Goal: Book appointment/travel/reservation

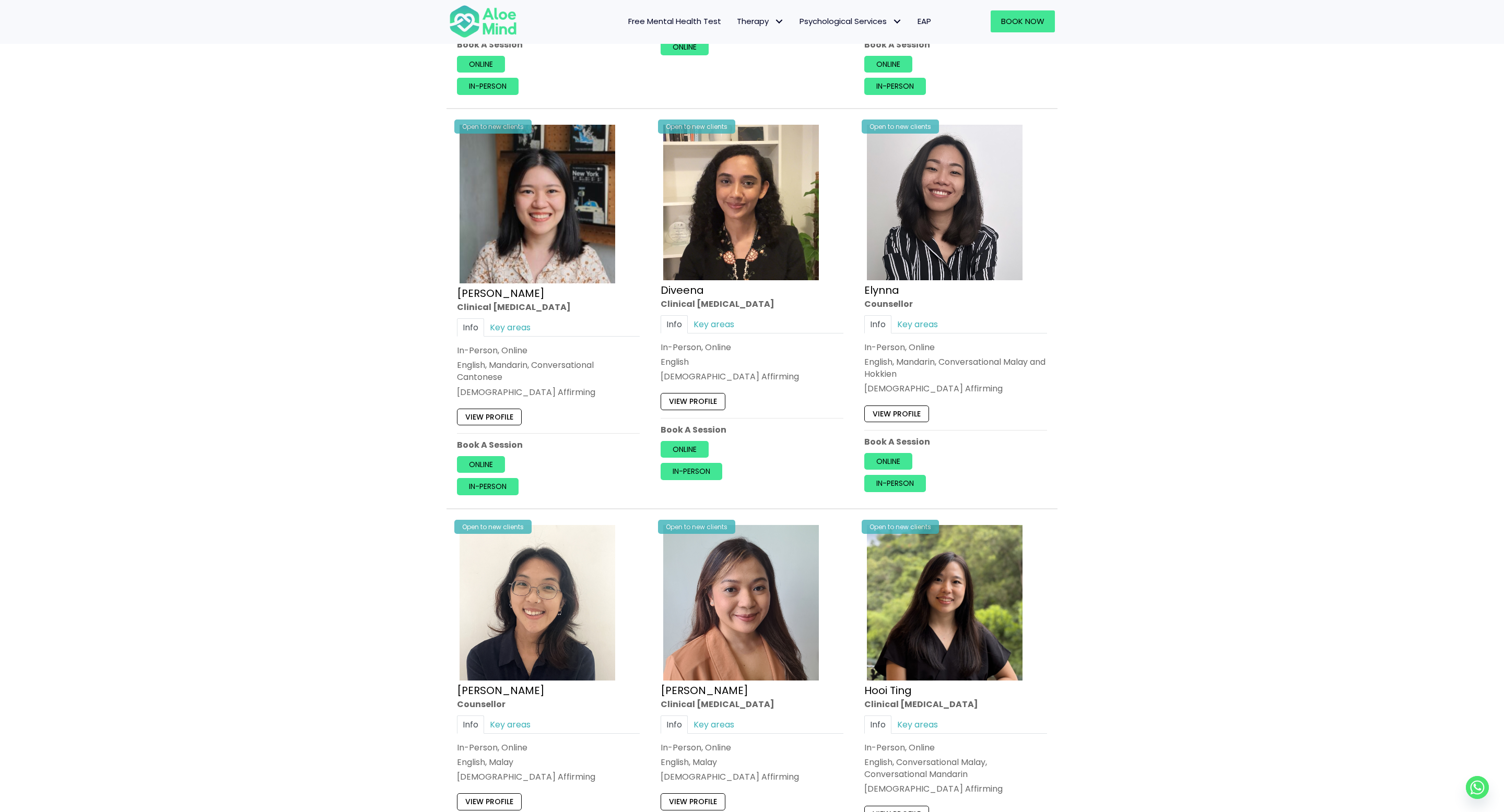
scroll to position [1577, 0]
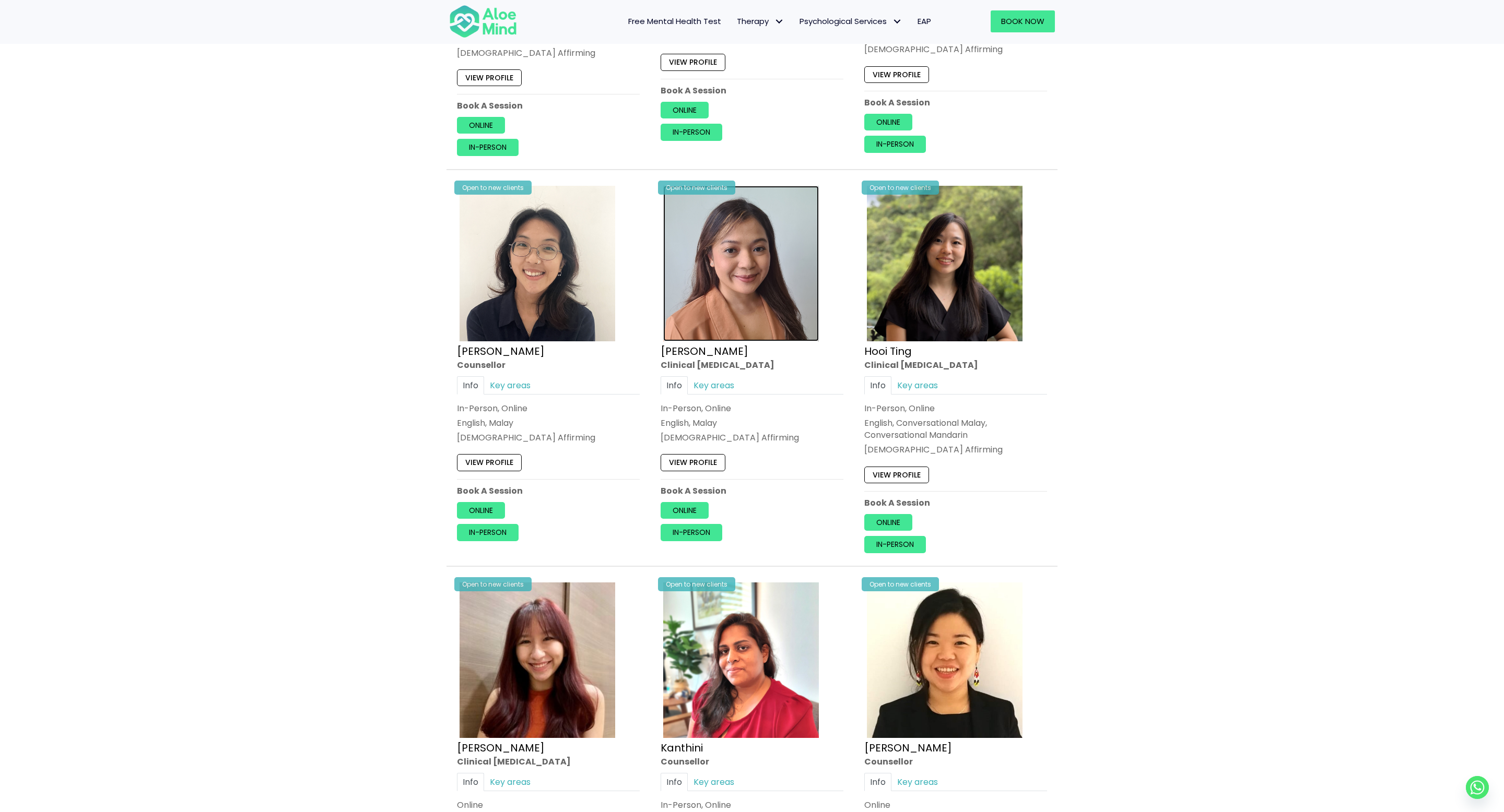
click at [762, 295] on img at bounding box center [741, 263] width 156 height 156
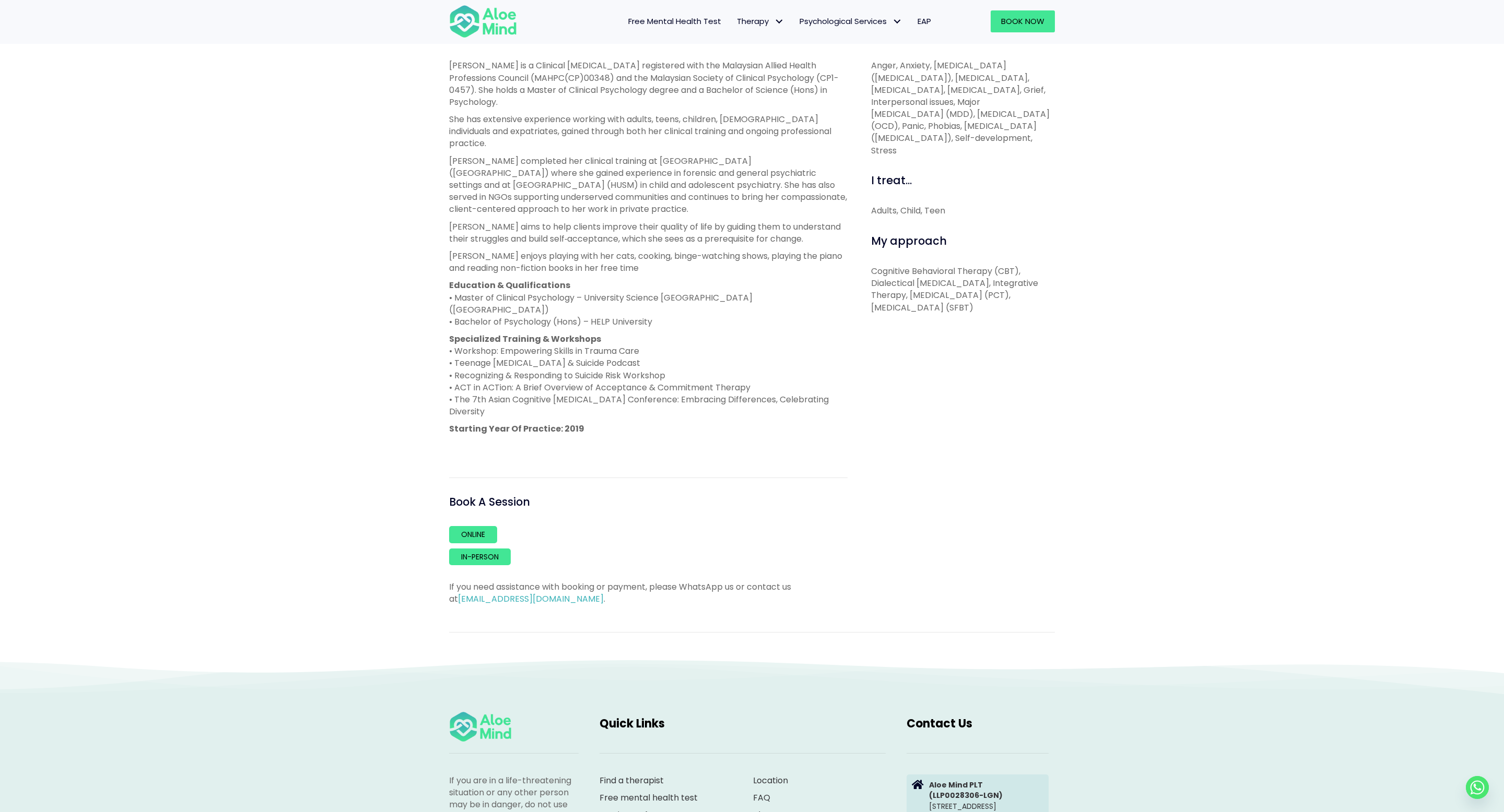
scroll to position [390, 0]
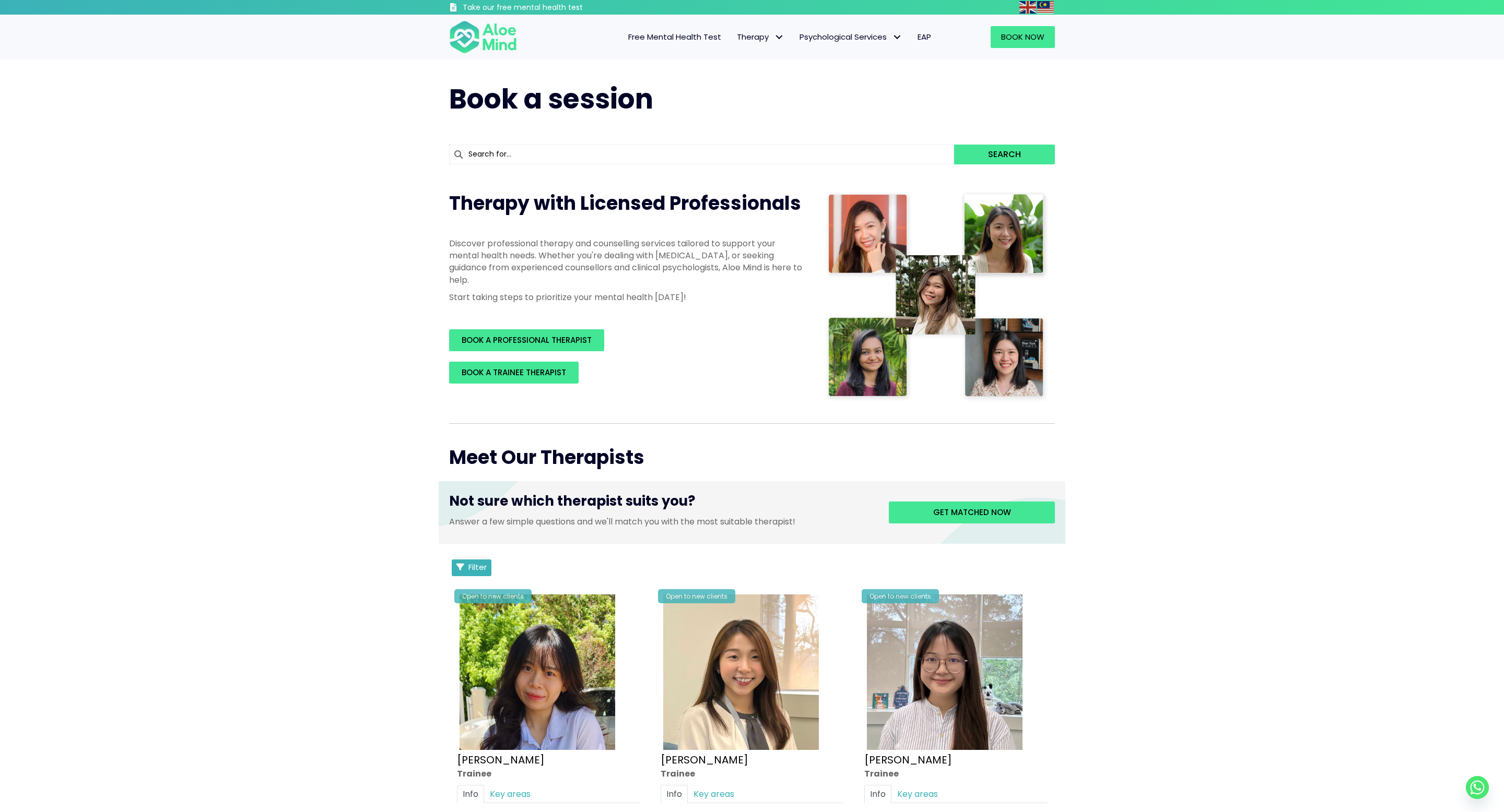
click at [483, 563] on span "Filter" at bounding box center [478, 567] width 19 height 11
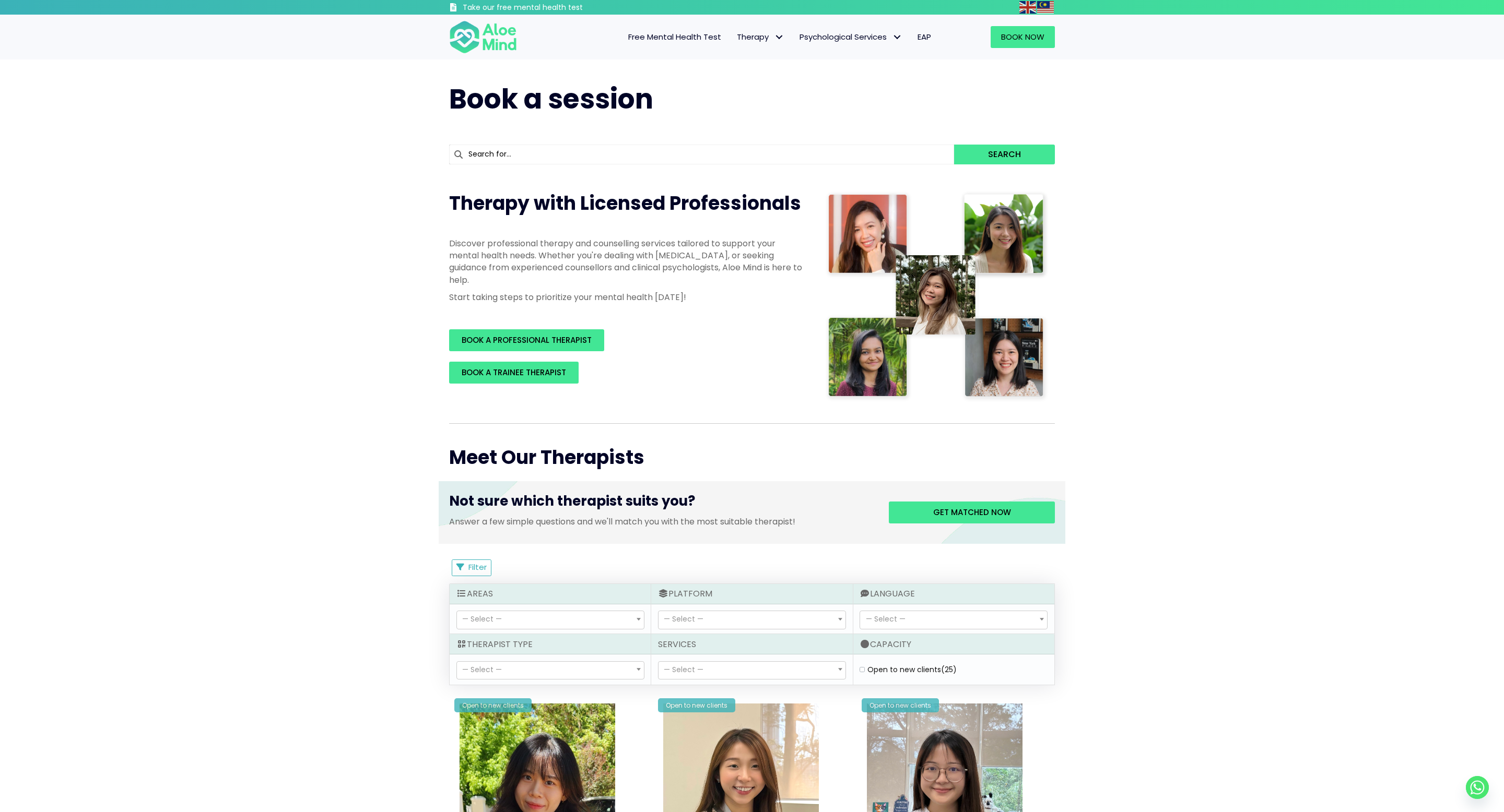
click at [501, 608] on div "— Select — Abuse (14) Academic (23) Addiction (9) adhd (0) Anger (29) Anxiety (…" at bounding box center [550, 619] width 201 height 30
click at [501, 623] on span "— Select —" at bounding box center [551, 620] width 187 height 18
select select "76"
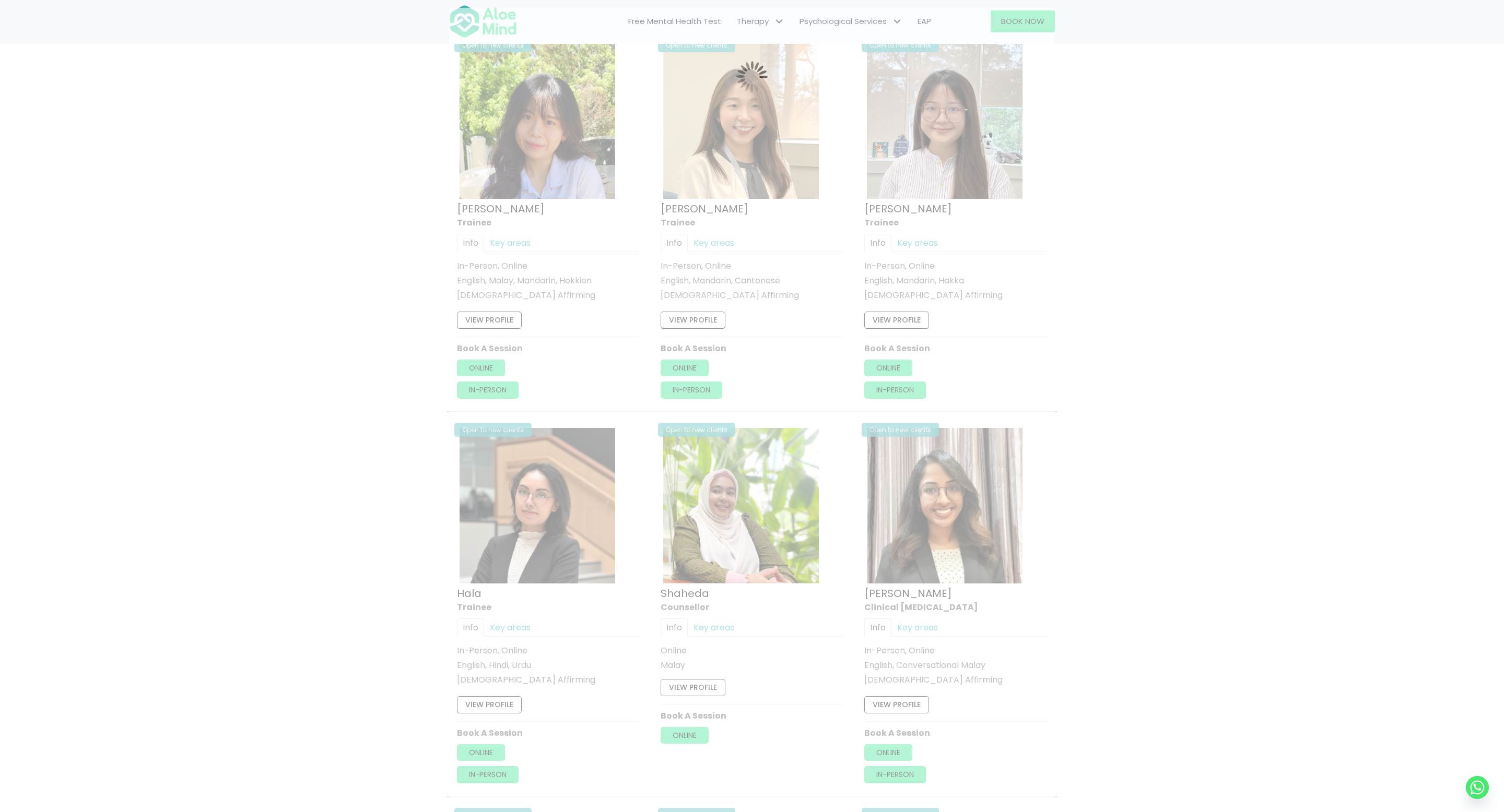
scroll to position [559, 0]
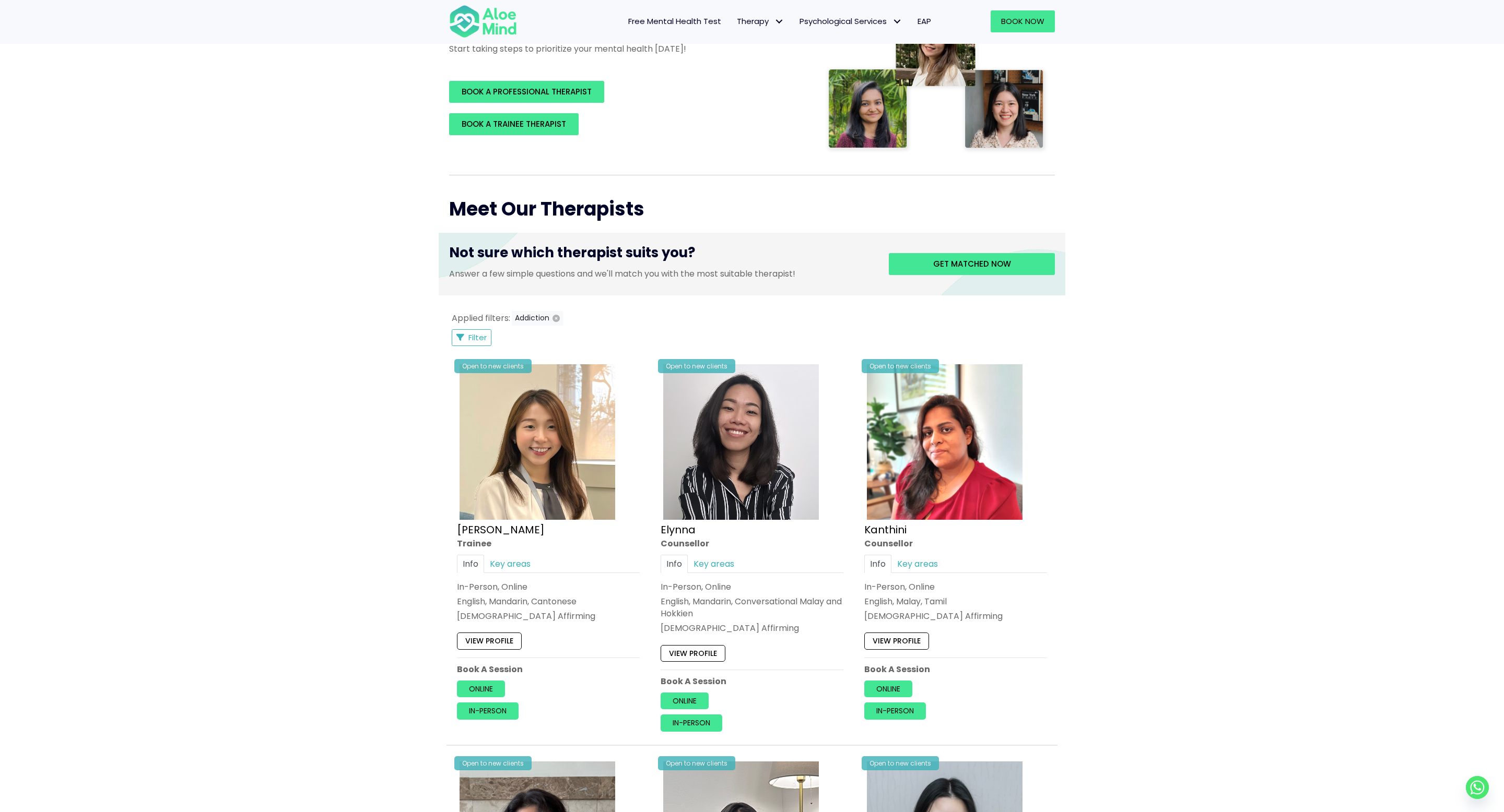
scroll to position [196, 0]
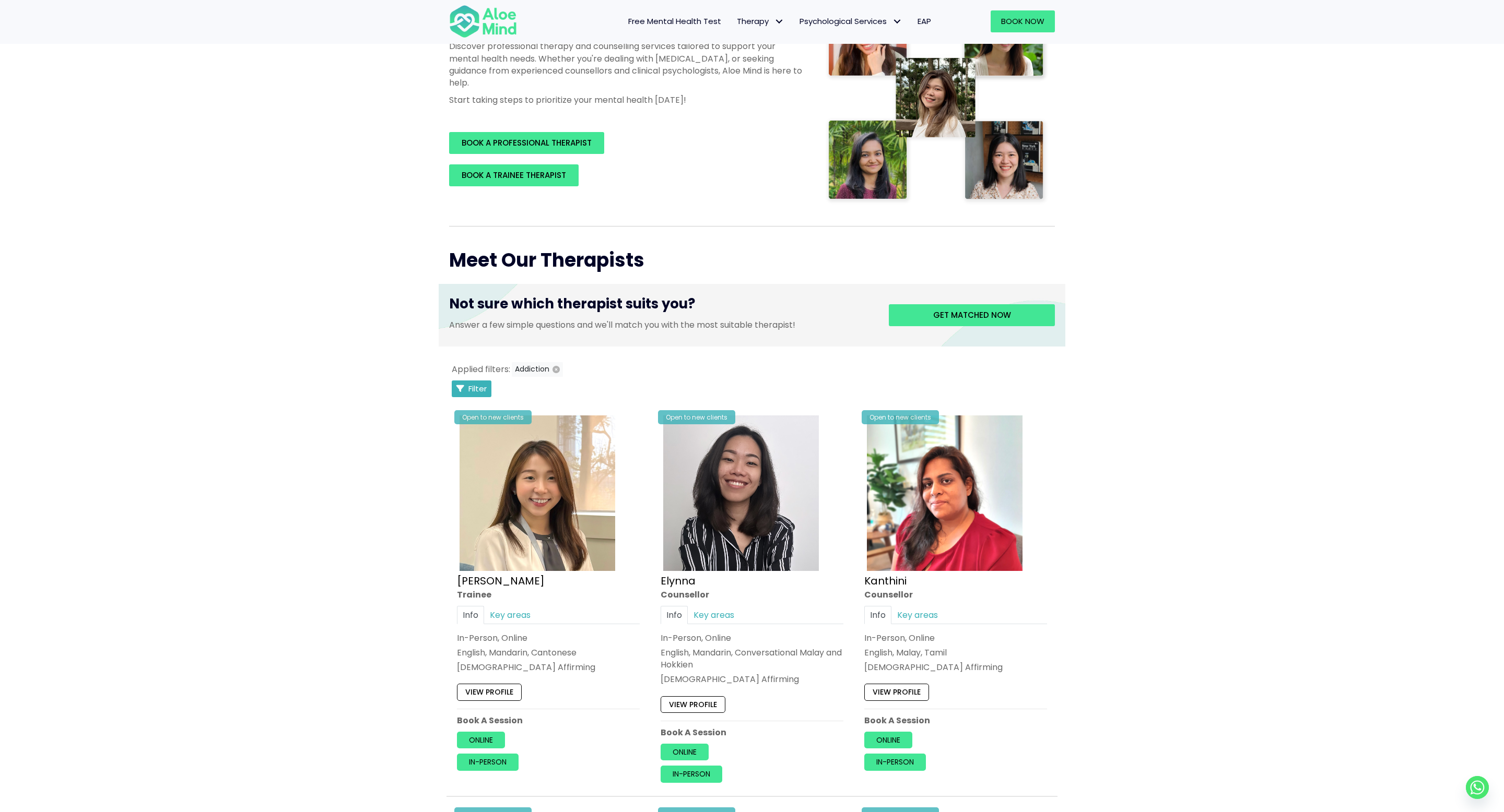
click at [457, 389] on icon "Filter Listings" at bounding box center [460, 388] width 8 height 8
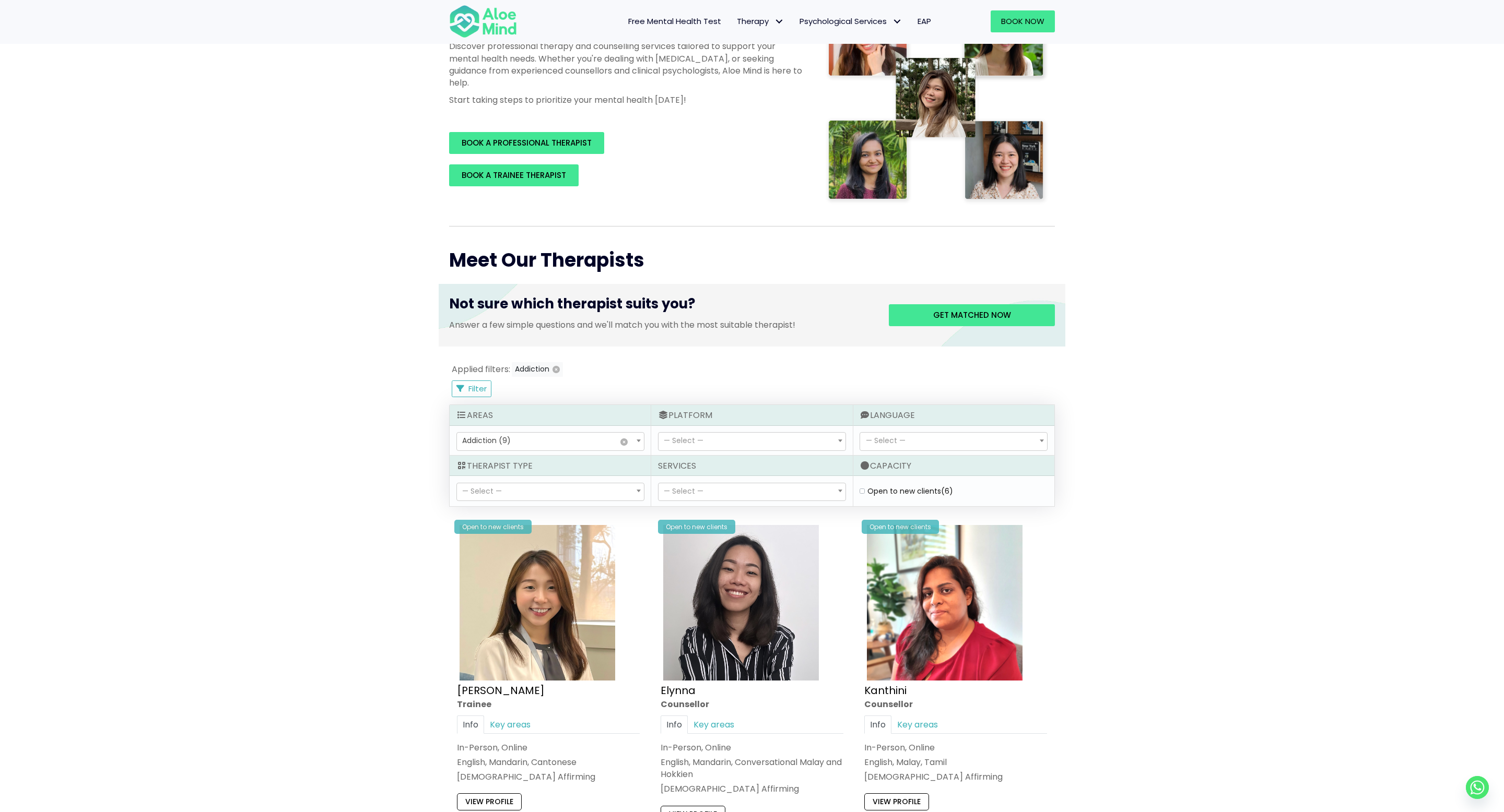
click at [500, 447] on span "× Addiction (9)" at bounding box center [551, 441] width 187 height 18
click at [379, 520] on div "Book a session Search Therapy with Licensed Professionals Discover professional…" at bounding box center [752, 795] width 1504 height 1865
click at [703, 484] on span "— Select —" at bounding box center [752, 492] width 187 height 18
click at [703, 485] on span "— Select —" at bounding box center [752, 492] width 187 height 18
select select "15"
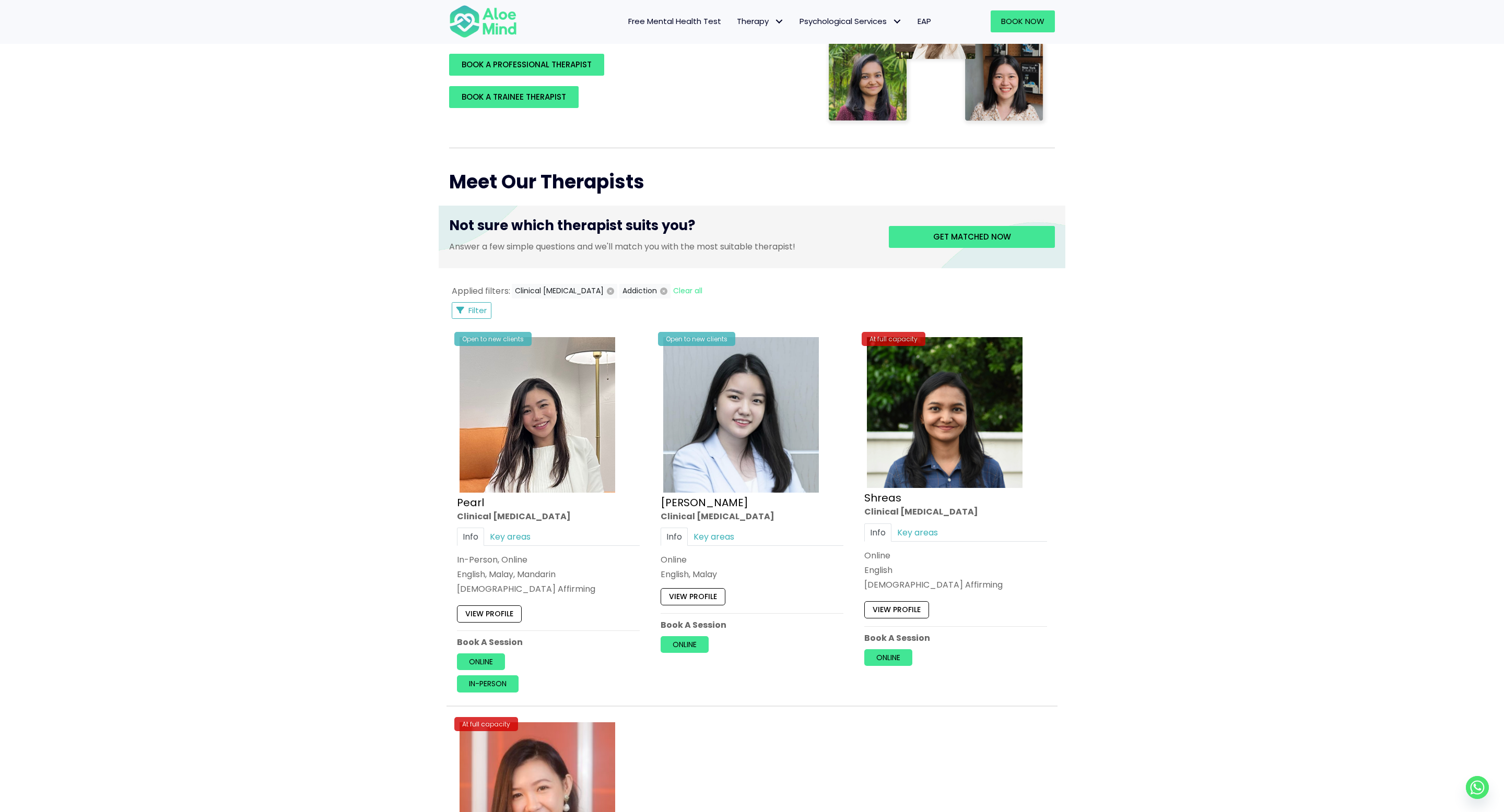
scroll to position [273, 0]
click at [481, 308] on span "Filter" at bounding box center [478, 311] width 19 height 11
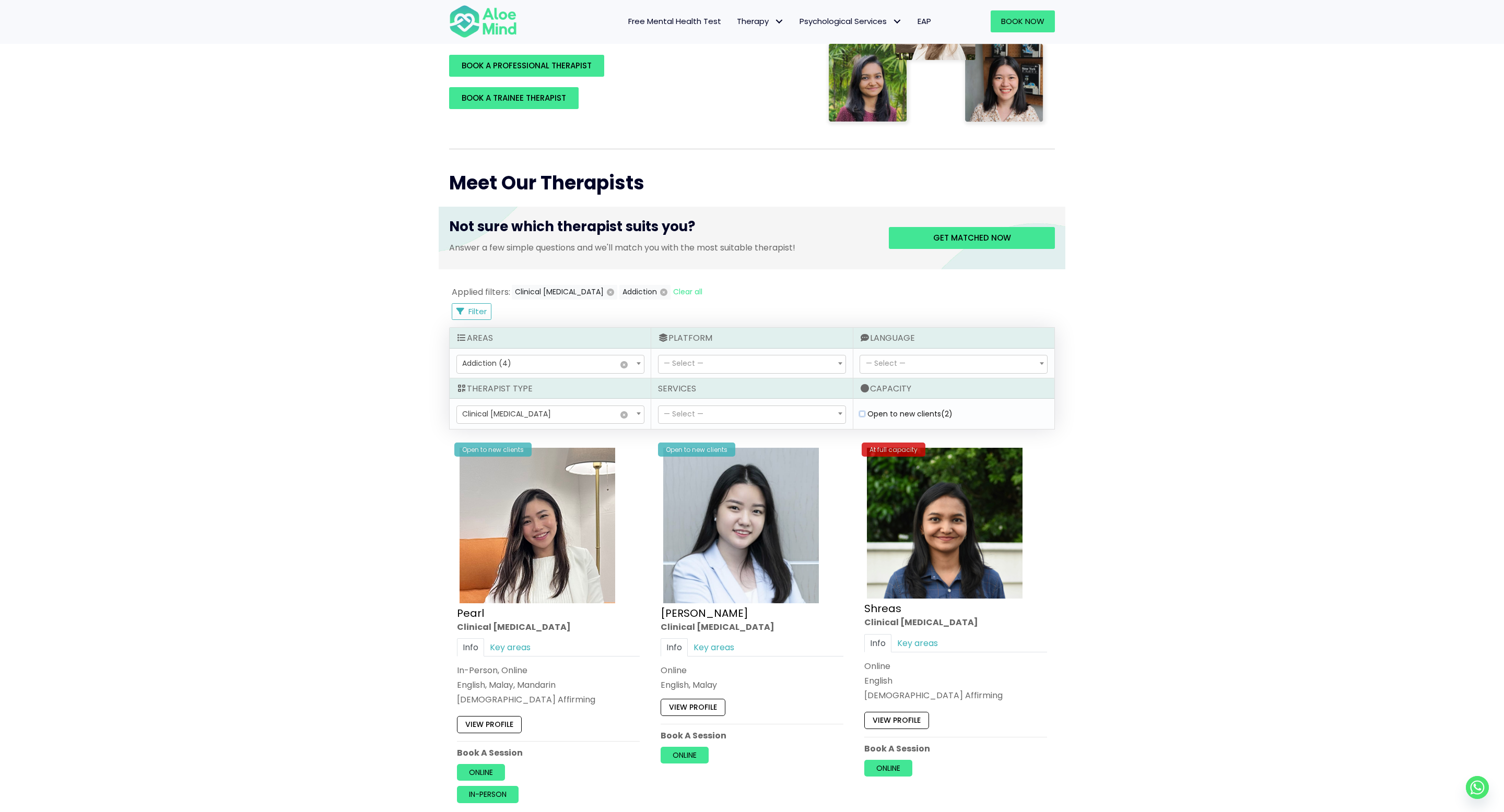
click at [863, 416] on clients "Open to new clients (2)" at bounding box center [862, 414] width 5 height 7
checkbox clients "true"
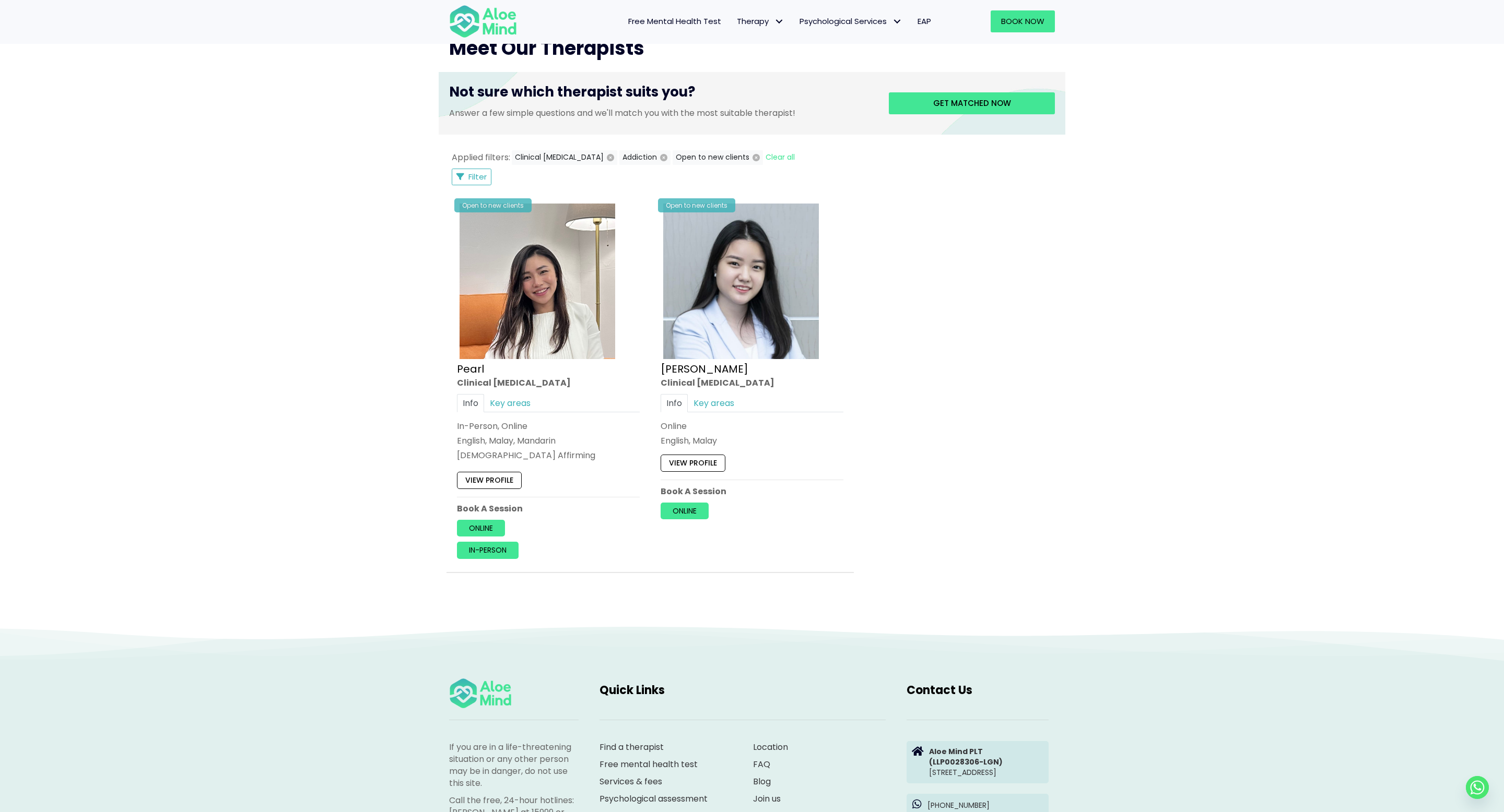
scroll to position [198, 0]
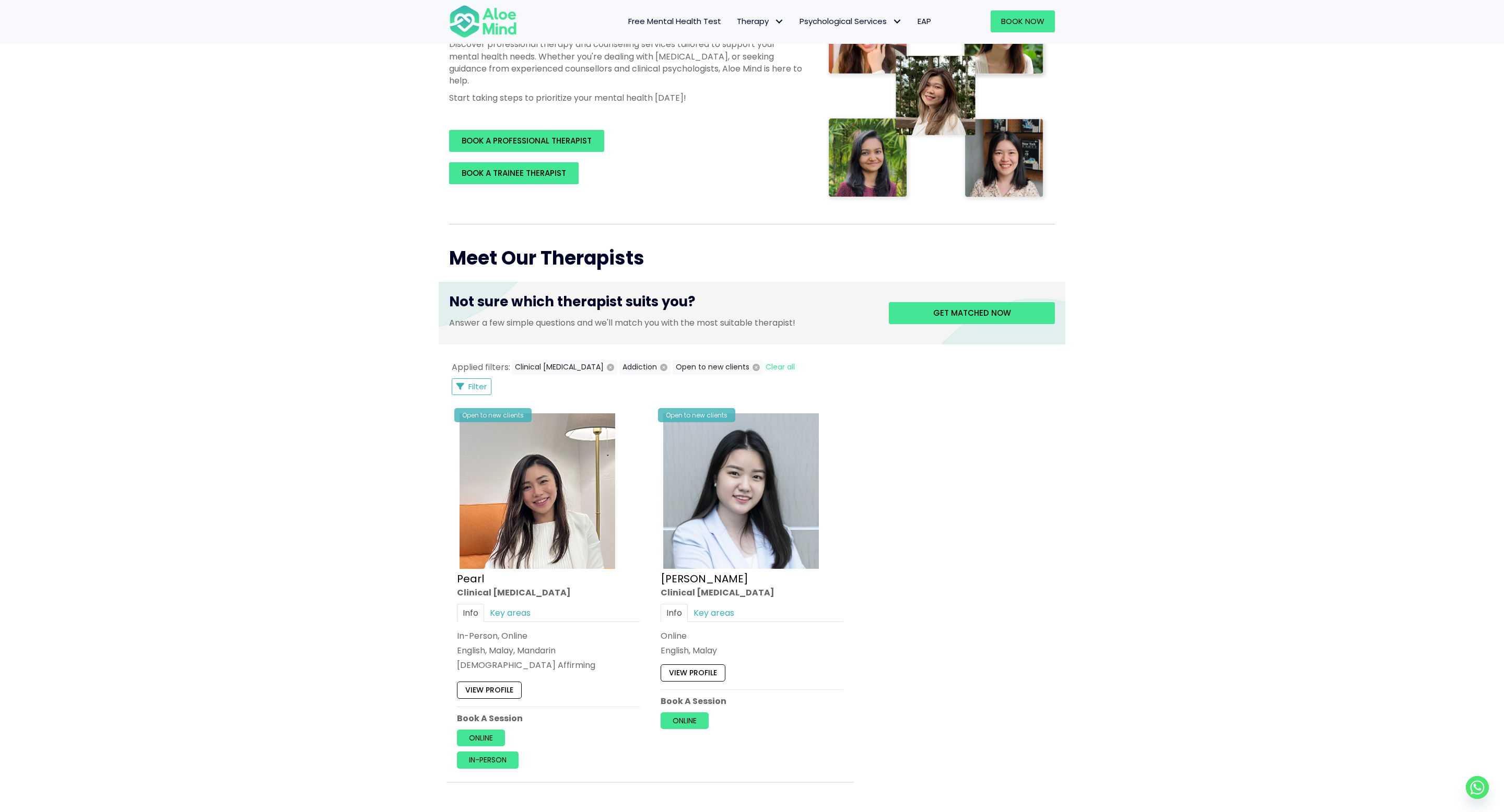
click at [469, 376] on div "Applied filters: Clinical psychologist Addiction Open to new clients Clear all …" at bounding box center [752, 378] width 605 height 35
click at [469, 385] on span "Filter" at bounding box center [478, 387] width 19 height 11
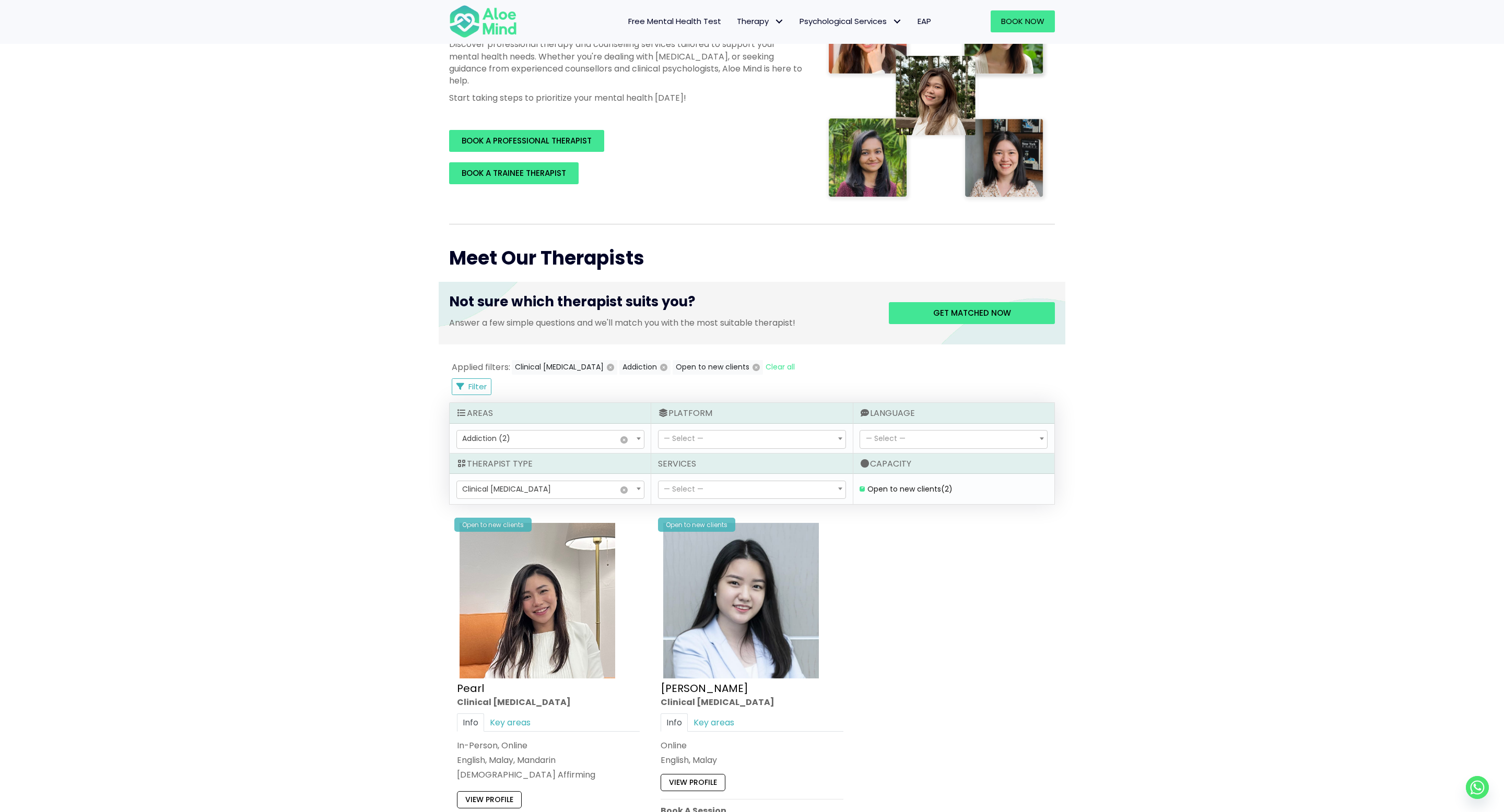
click at [546, 438] on span "× Addiction (2)" at bounding box center [551, 439] width 187 height 18
select select "57"
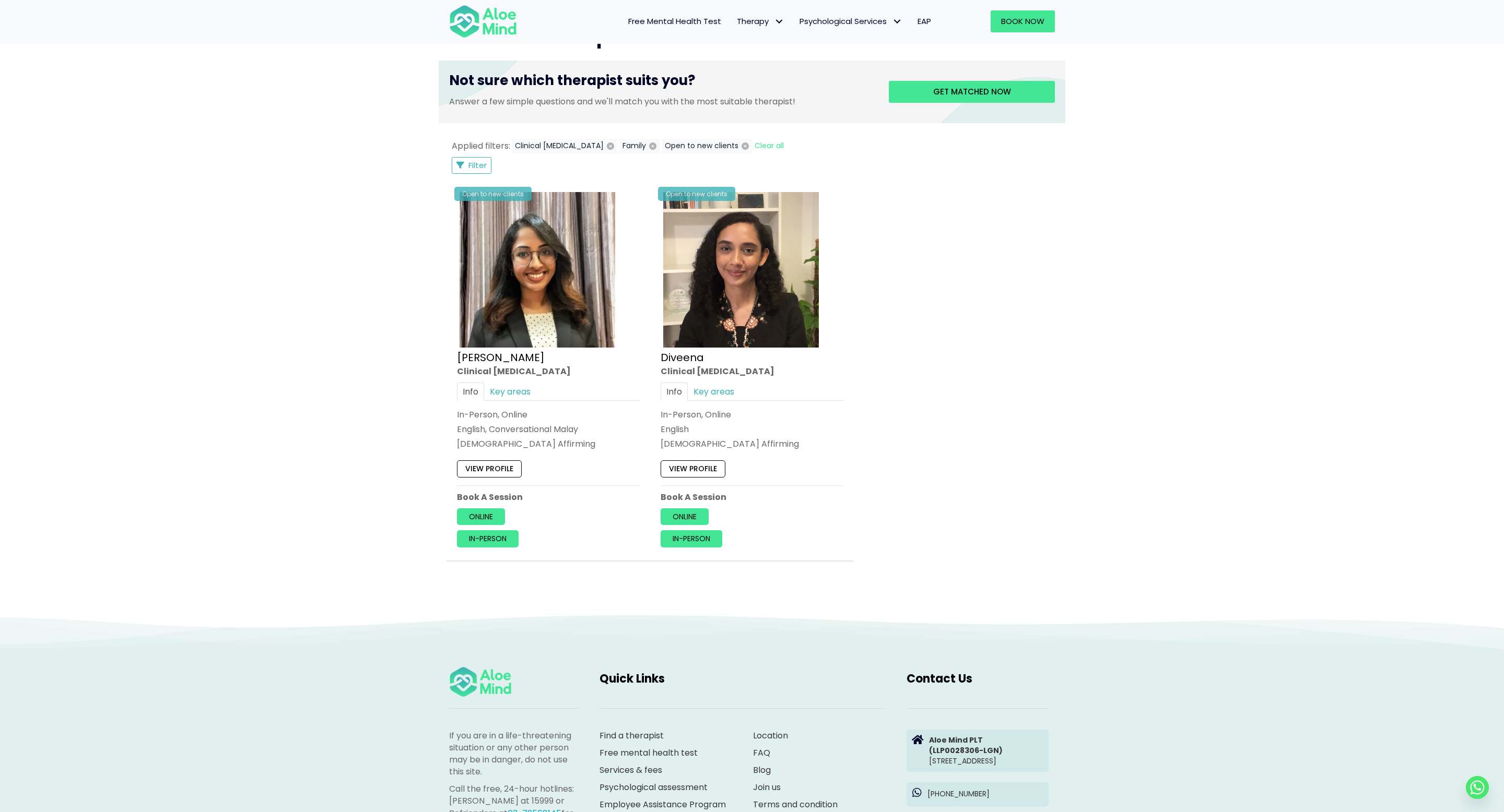
scroll to position [362, 0]
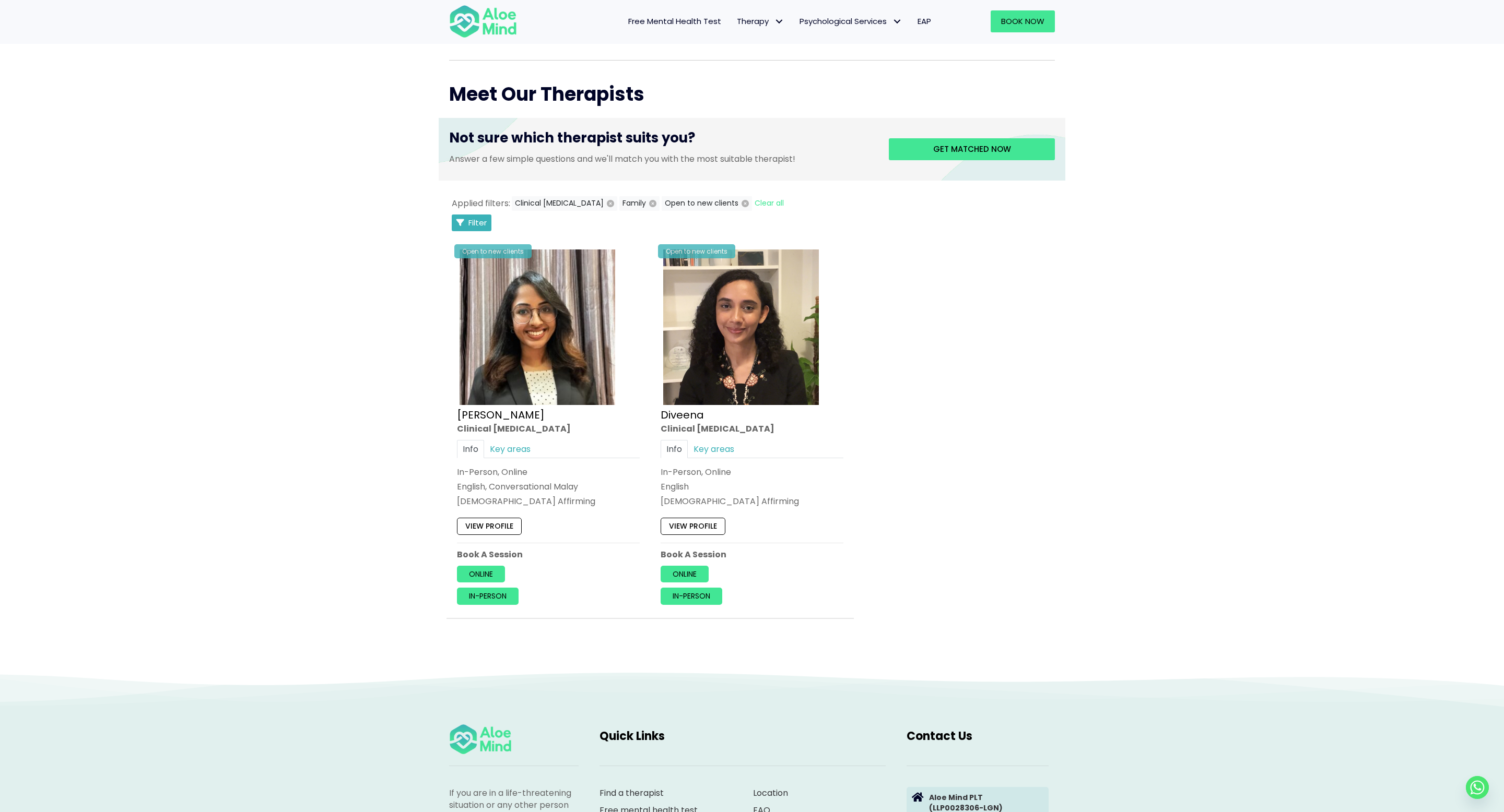
click at [471, 224] on span "Filter" at bounding box center [478, 223] width 19 height 11
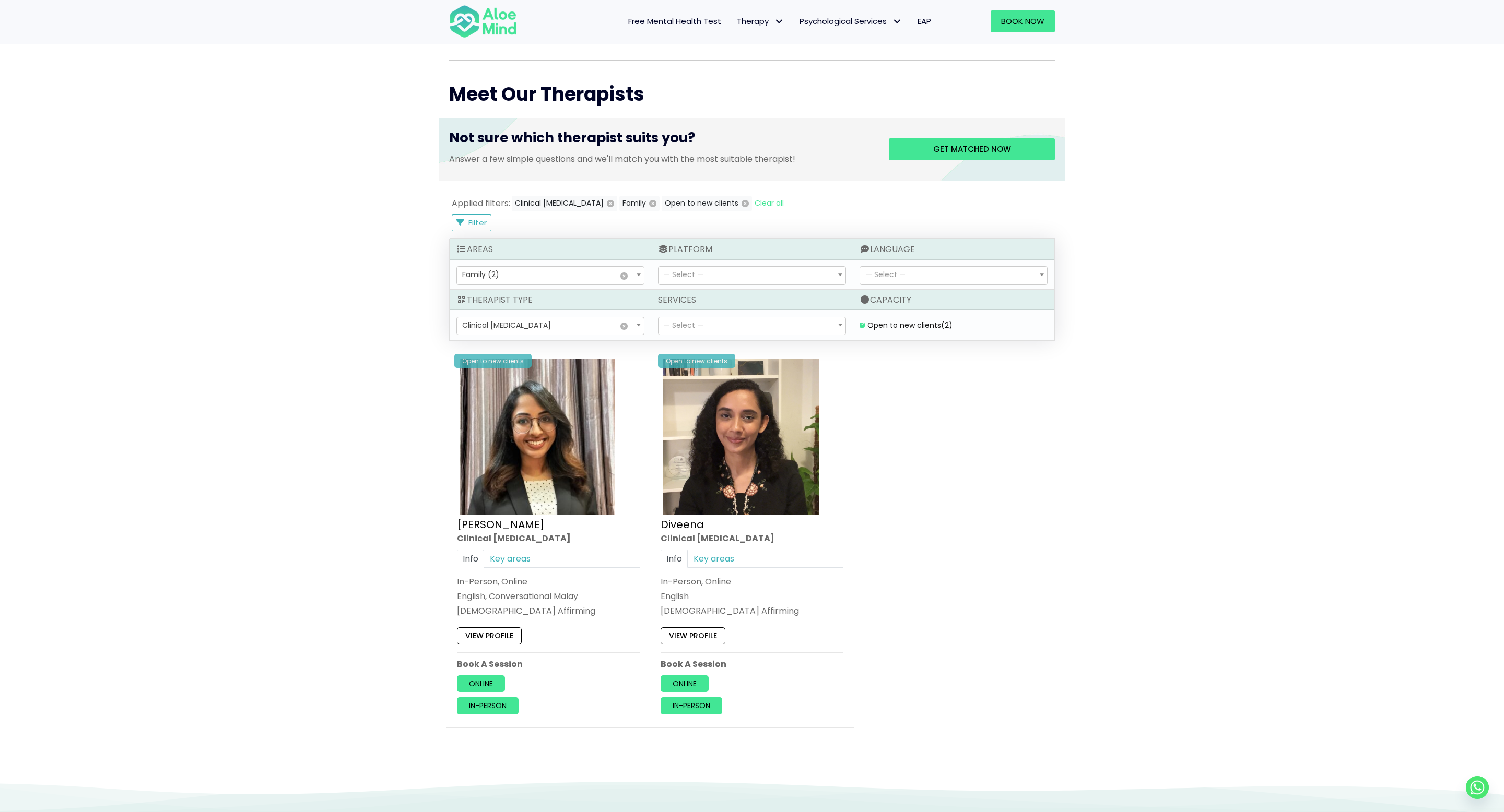
click at [503, 279] on span "× Family (2)" at bounding box center [551, 276] width 187 height 18
select select "76"
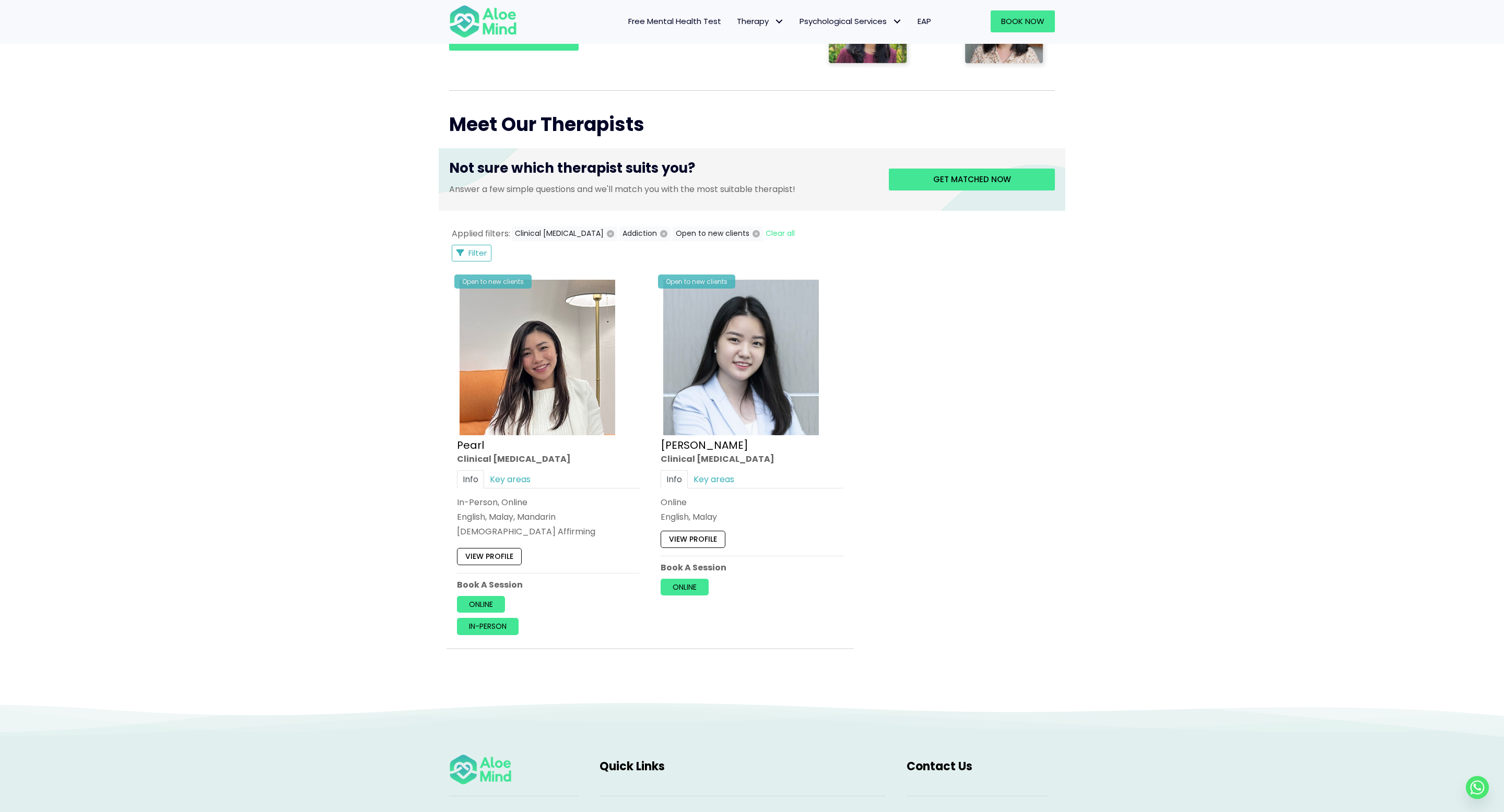
scroll to position [320, 0]
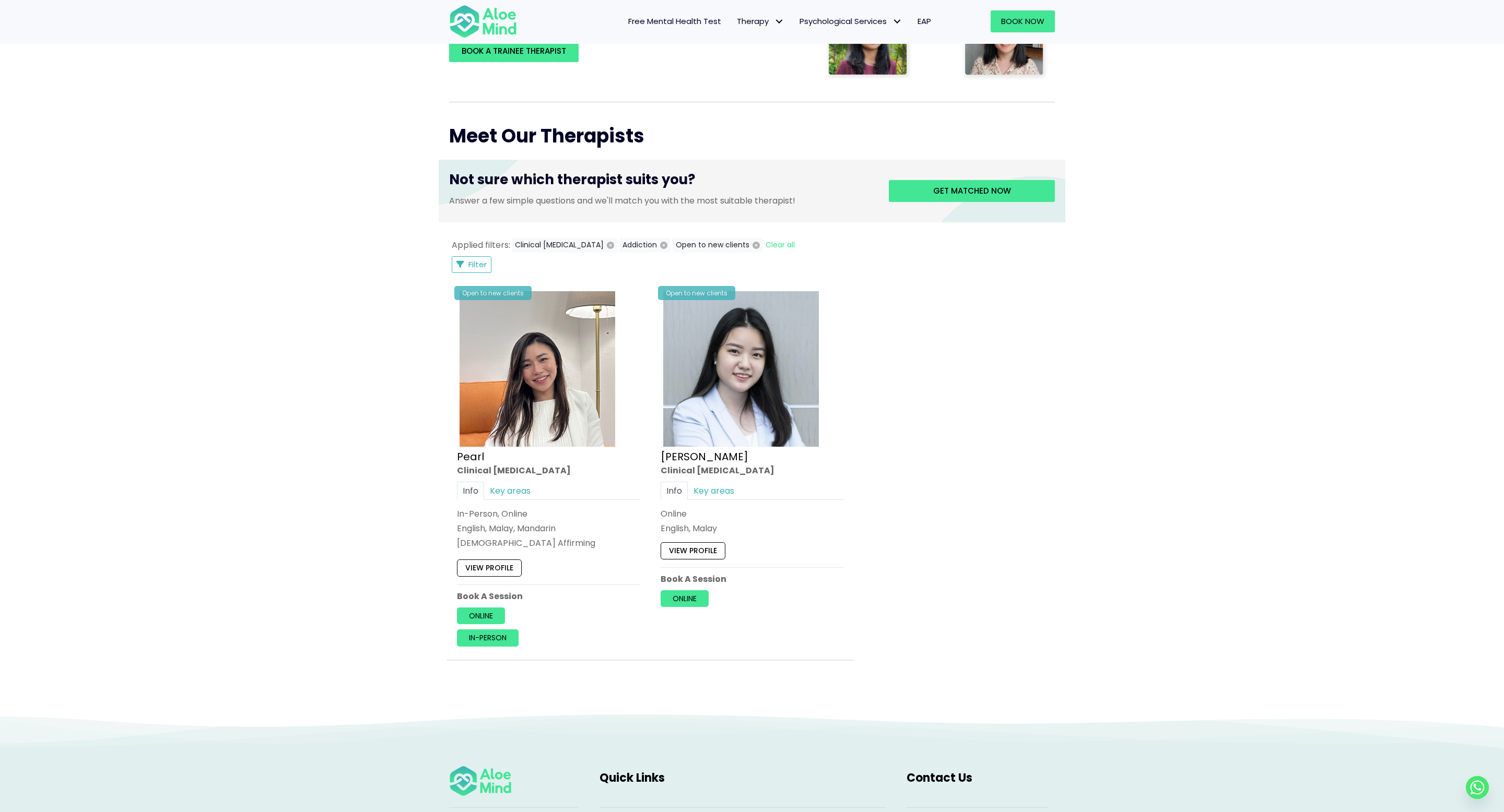
click at [934, 383] on div "Open to new clients Pearl Clinical psychologist Info Key areas In-Person, Onlin…" at bounding box center [752, 473] width 611 height 385
click at [557, 430] on img at bounding box center [537, 369] width 156 height 156
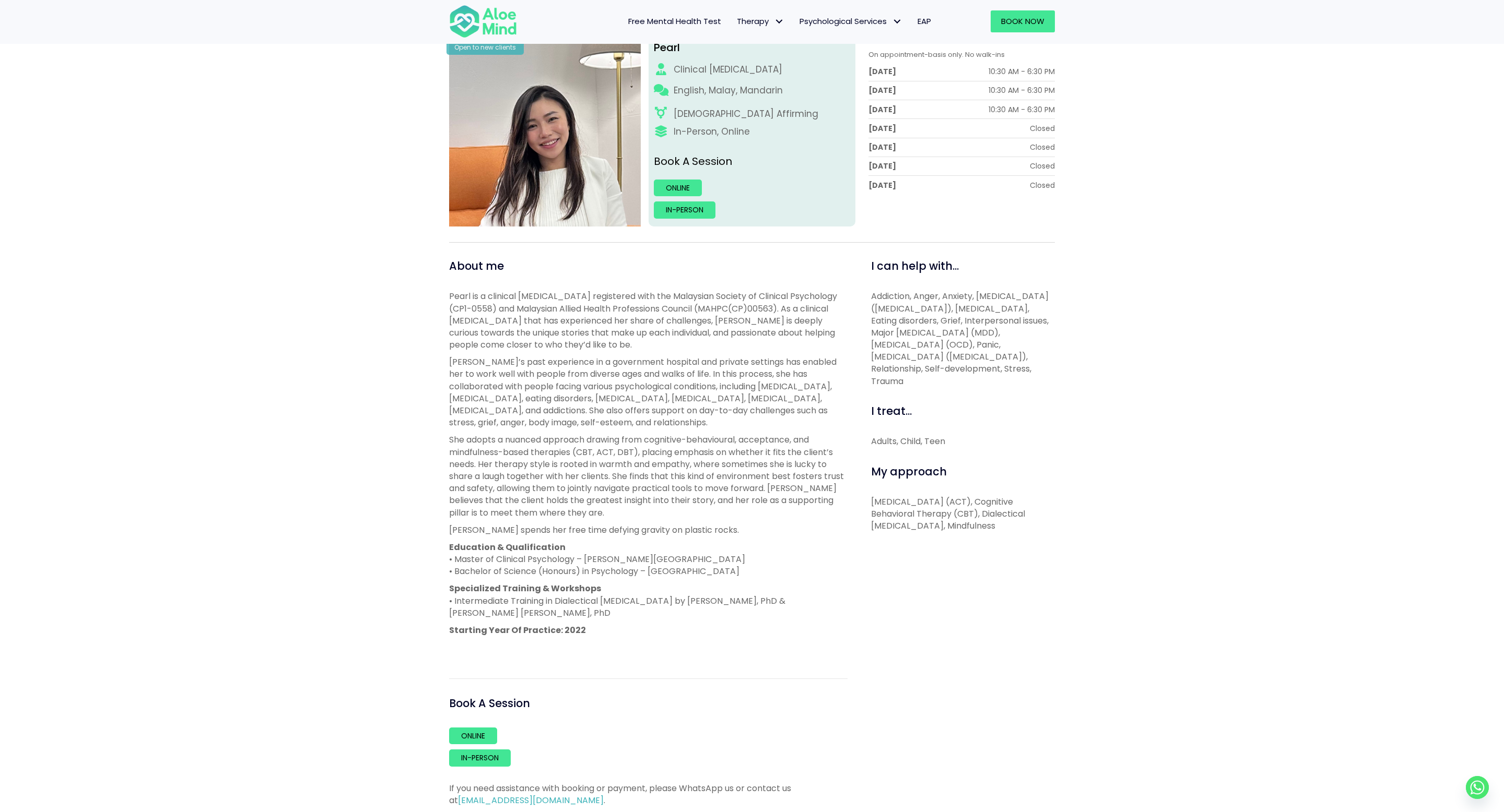
scroll to position [158, 0]
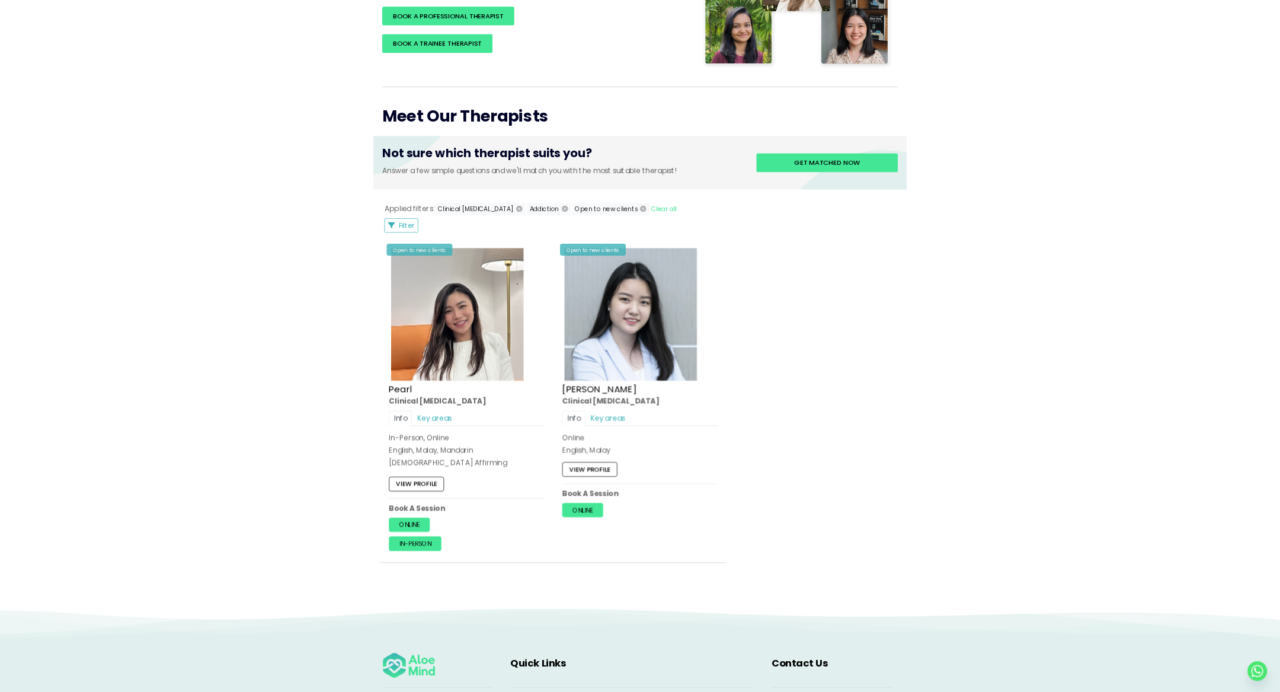
scroll to position [364, 0]
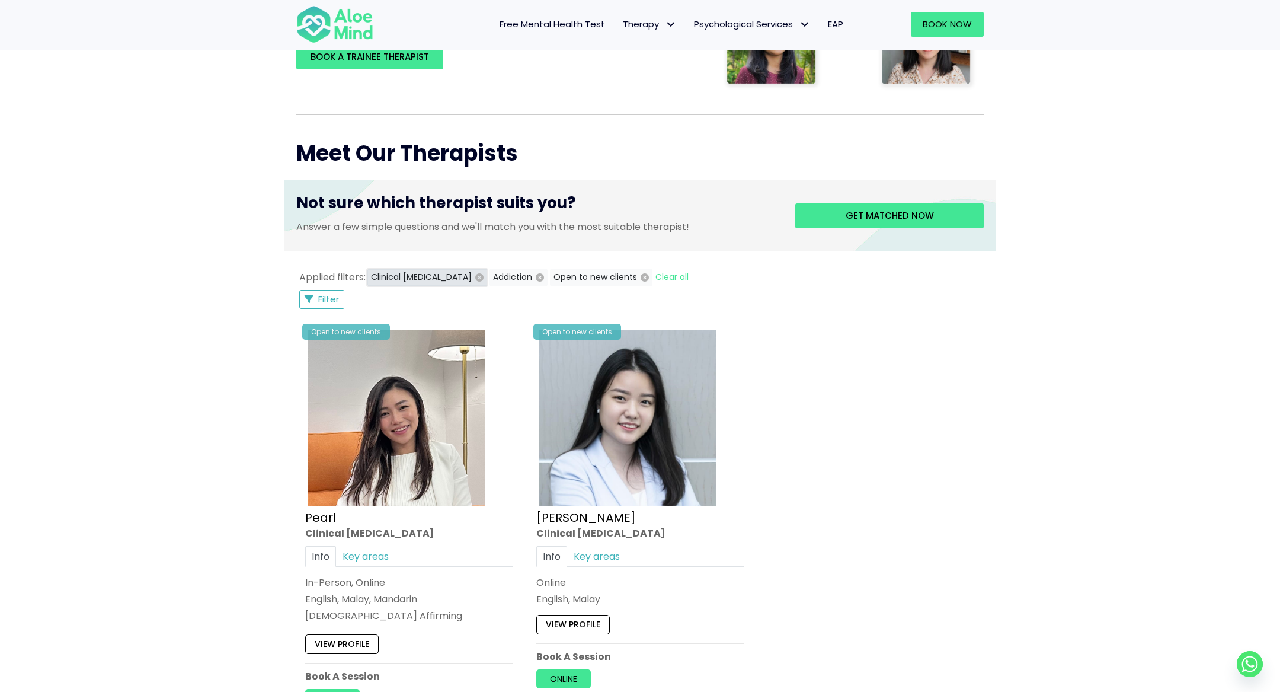
click at [475, 277] on icon "button" at bounding box center [479, 277] width 8 height 8
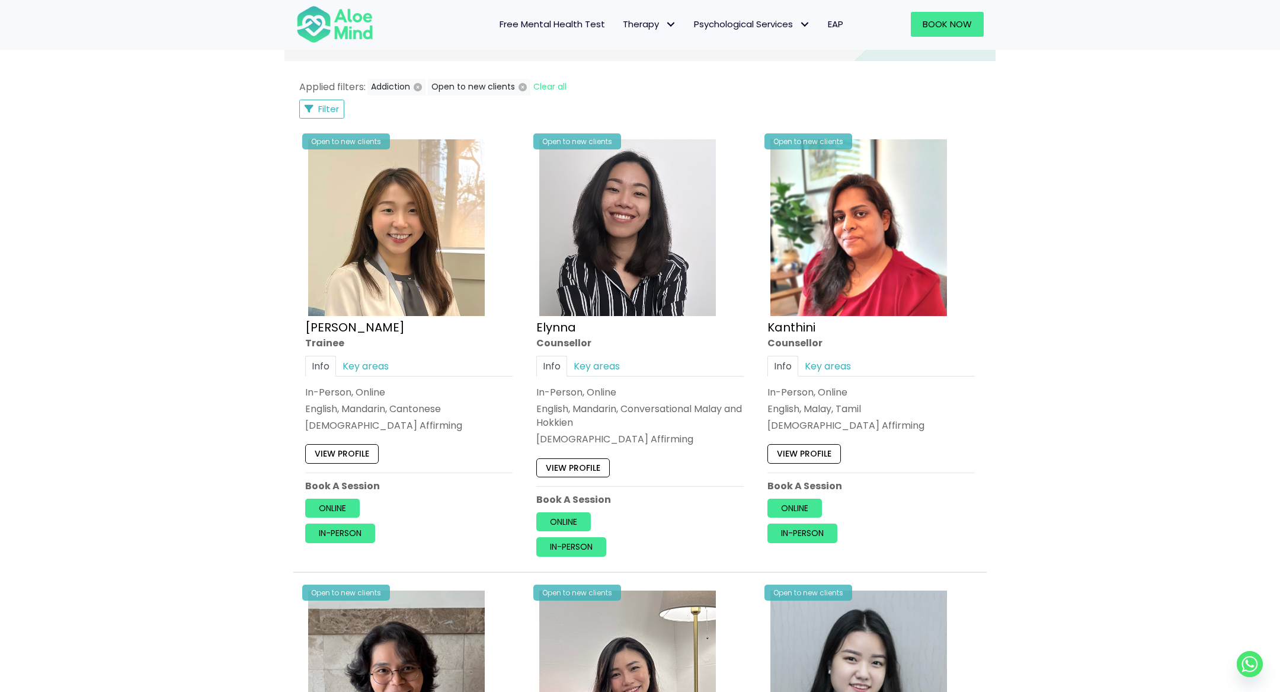
scroll to position [296, 0]
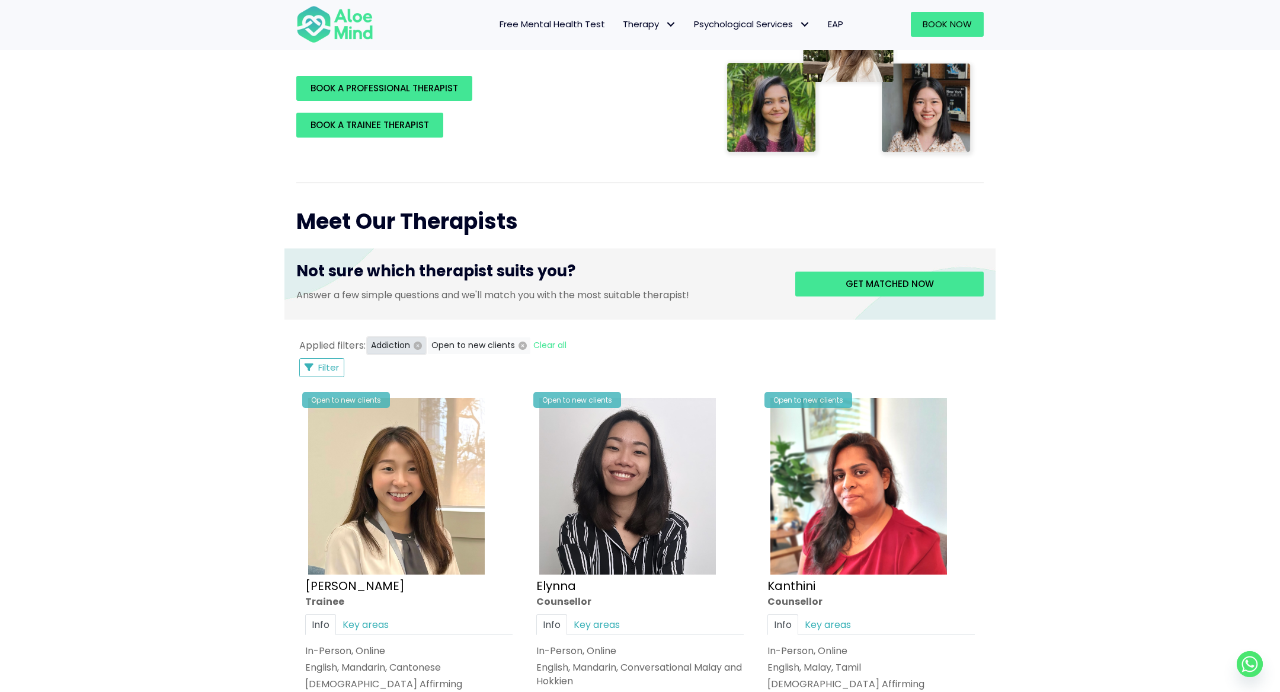
click at [419, 345] on icon "button" at bounding box center [418, 345] width 8 height 8
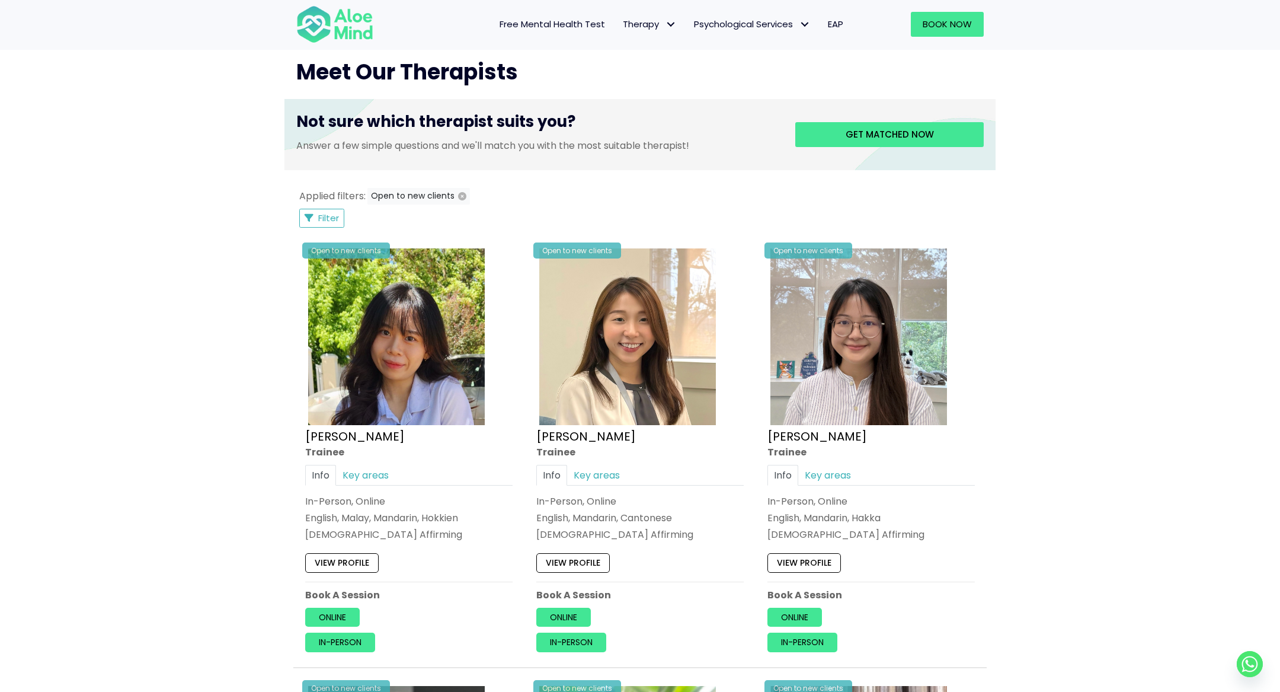
scroll to position [411, 0]
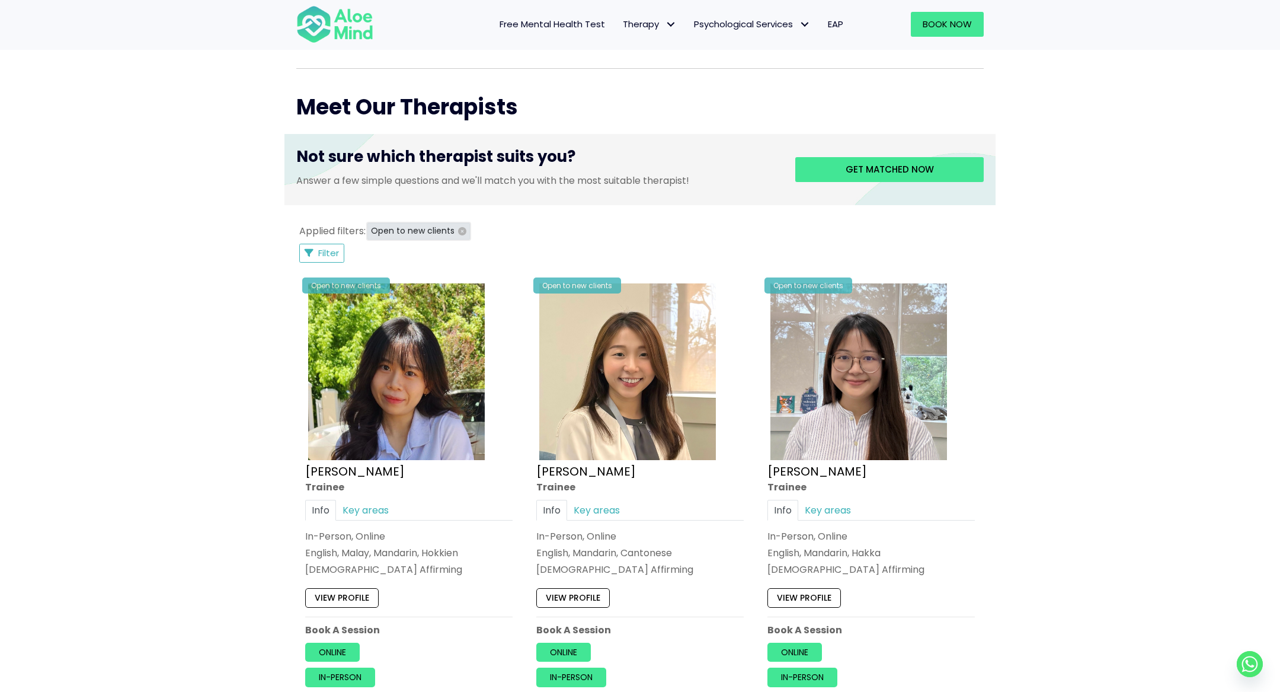
click at [460, 235] on button "Open to new clients" at bounding box center [418, 231] width 103 height 17
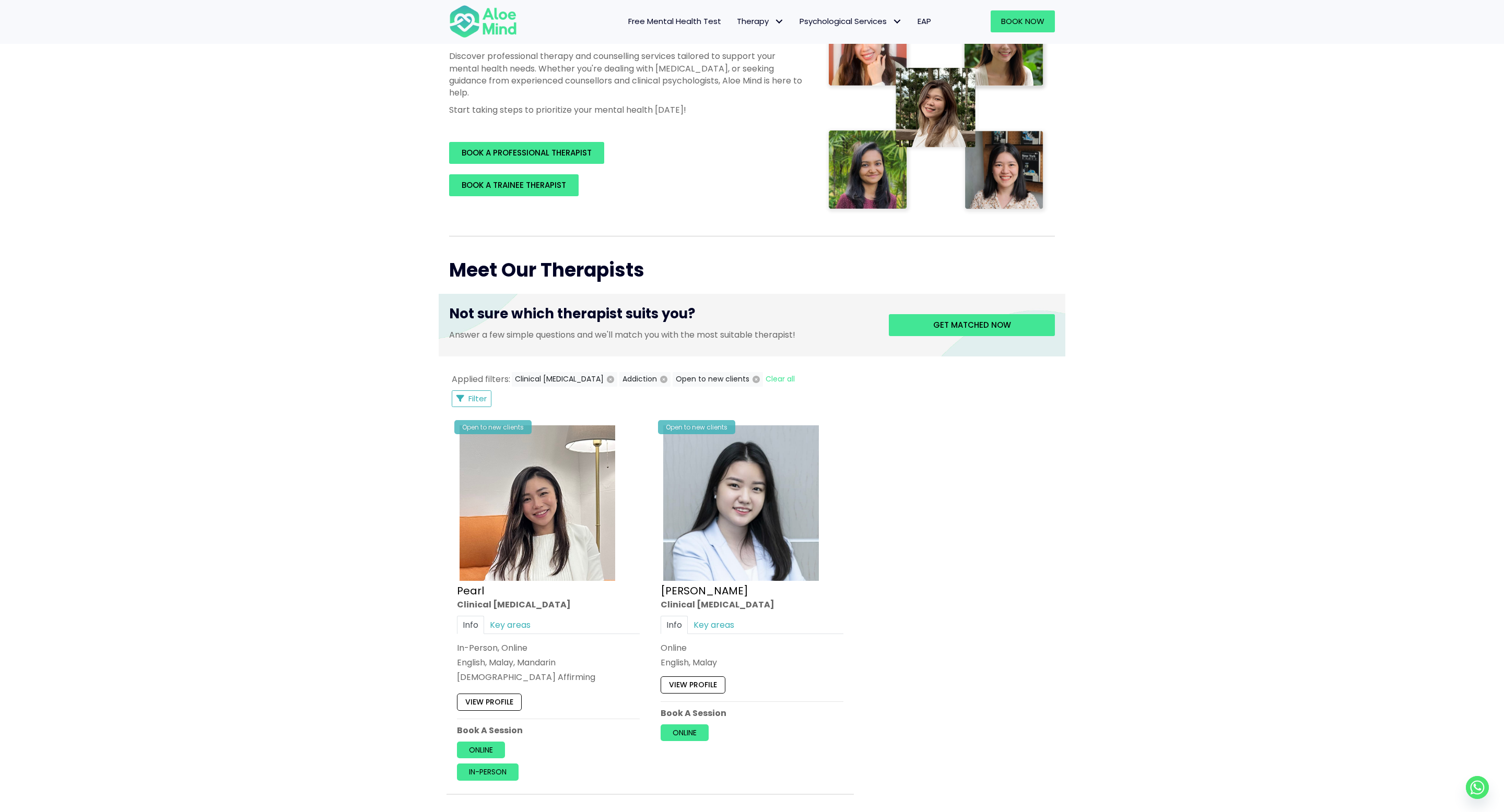
scroll to position [303, 0]
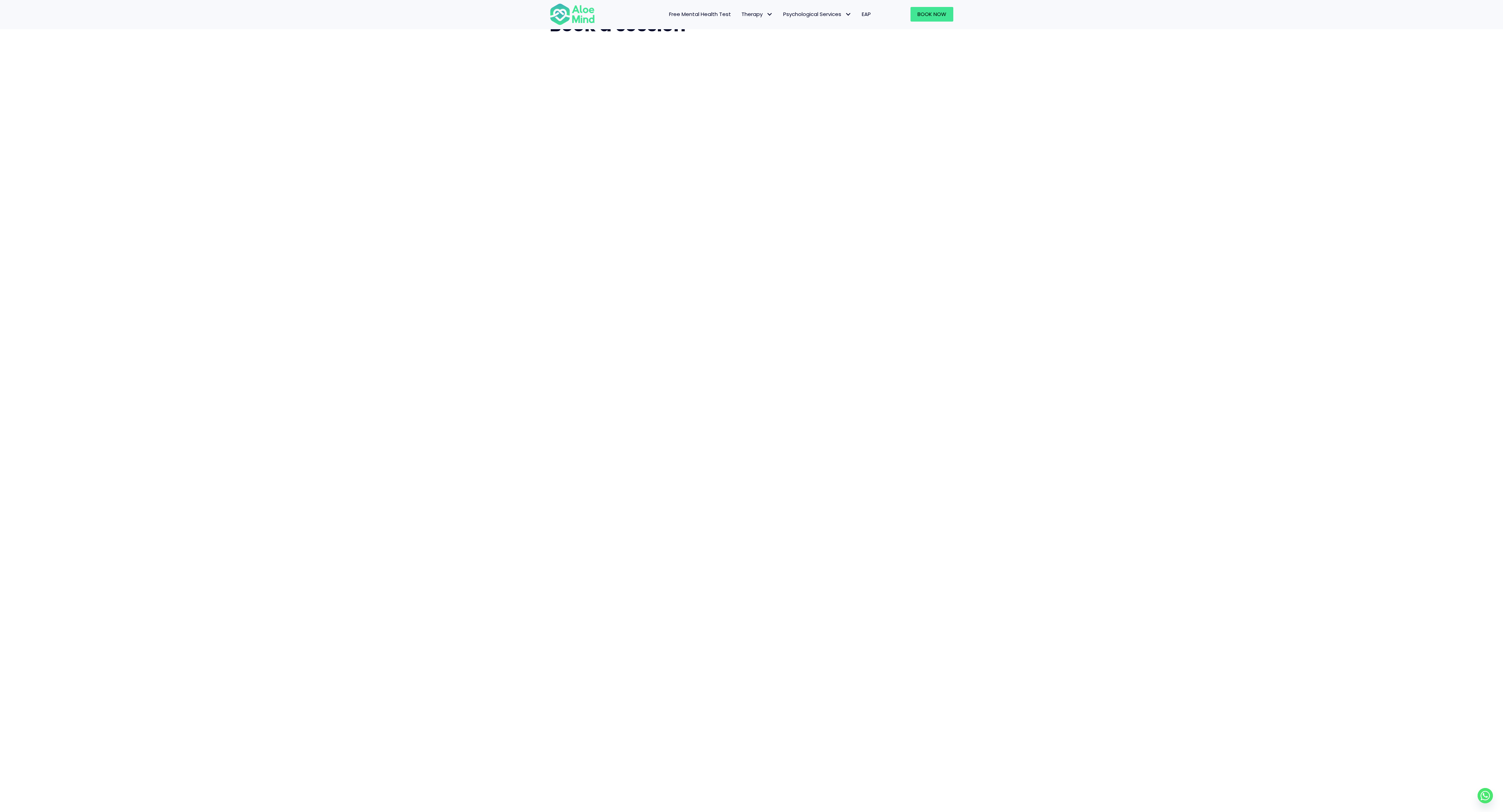
scroll to position [46, 0]
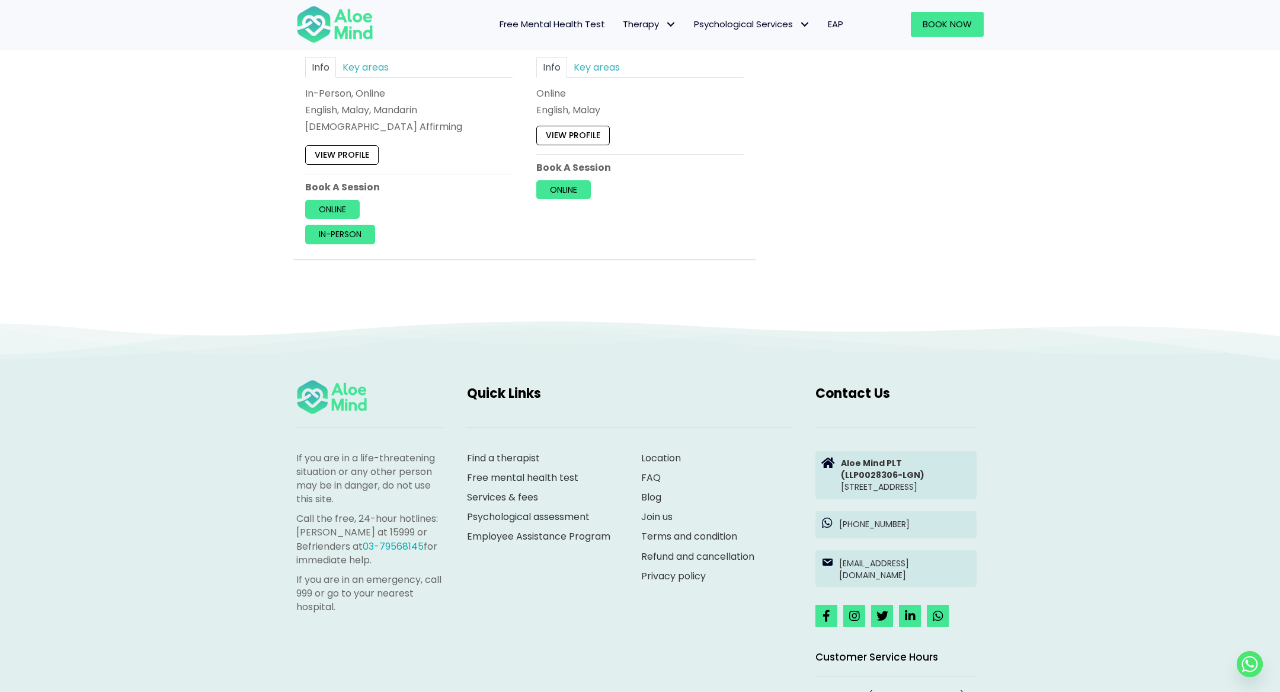
scroll to position [635, 0]
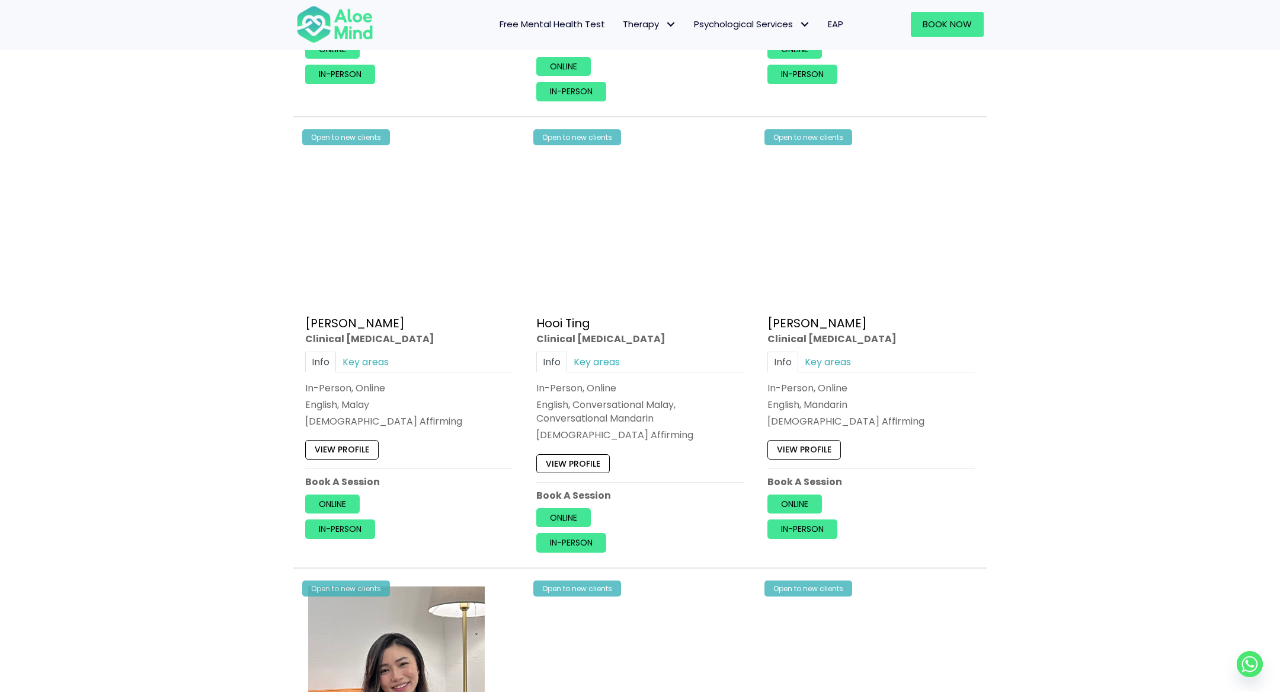
scroll to position [692, 0]
